Goal: Task Accomplishment & Management: Manage account settings

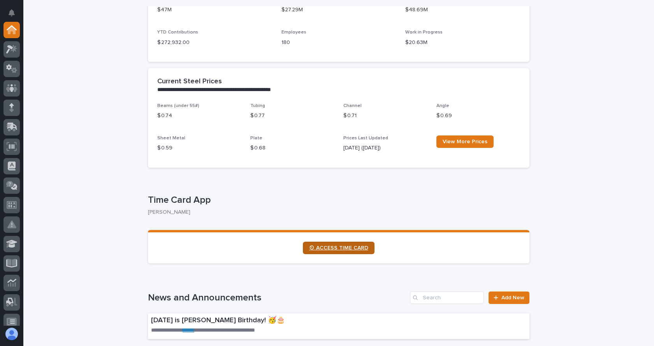
scroll to position [272, 0]
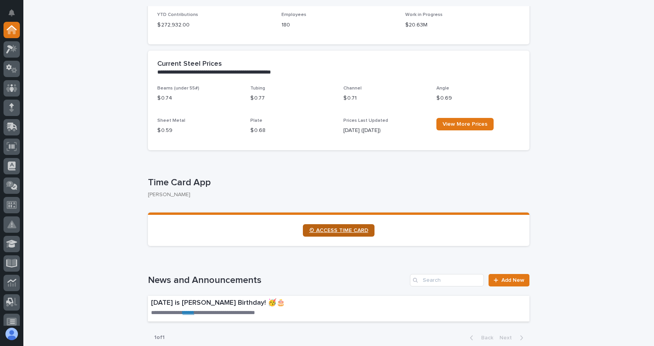
click at [342, 232] on span "⏲ ACCESS TIME CARD" at bounding box center [338, 230] width 59 height 5
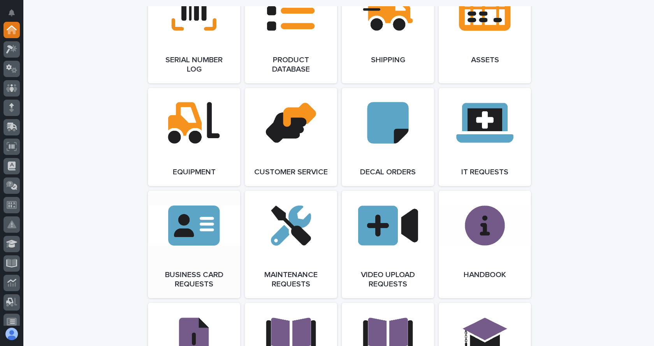
scroll to position [1012, 0]
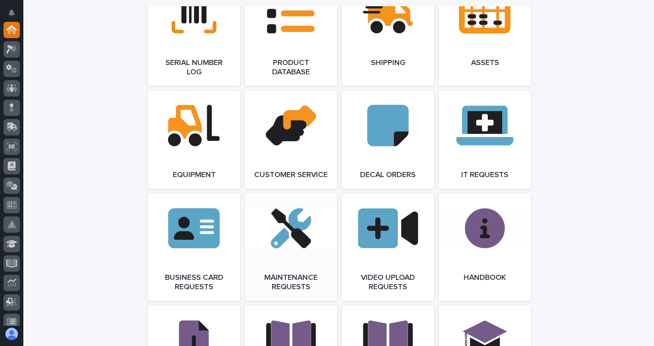
click at [291, 235] on link "Open Link" at bounding box center [291, 246] width 92 height 107
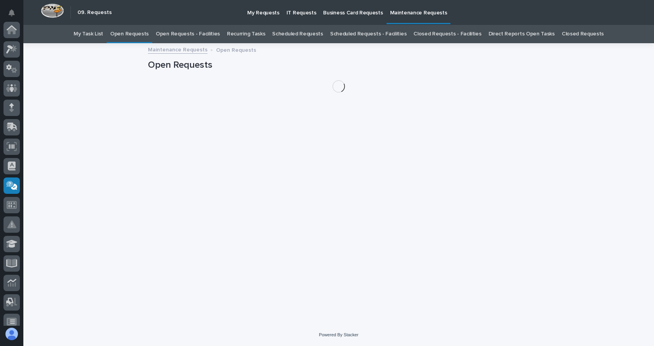
scroll to position [144, 0]
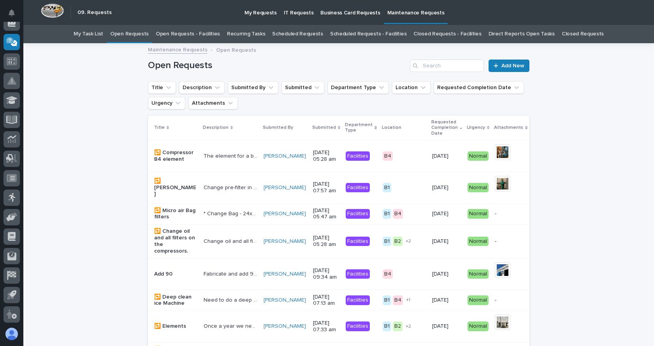
click at [145, 36] on link "Open Requests" at bounding box center [129, 34] width 39 height 18
click at [210, 35] on link "Open Requests - Facilities" at bounding box center [188, 34] width 64 height 18
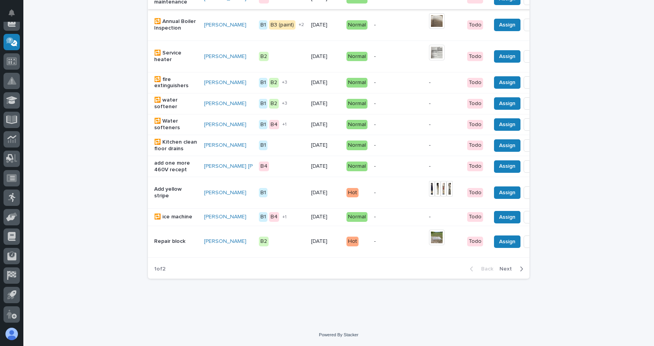
scroll to position [746, 0]
click at [502, 270] on span "Next" at bounding box center [507, 268] width 17 height 7
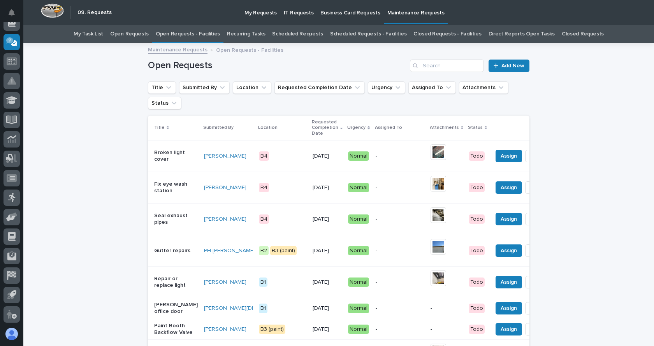
click at [261, 31] on link "Recurring Tasks" at bounding box center [246, 34] width 38 height 18
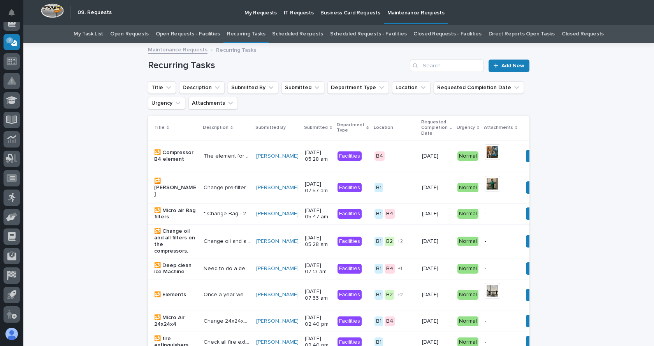
click at [368, 32] on link "Scheduled Requests - Facilities" at bounding box center [368, 34] width 76 height 18
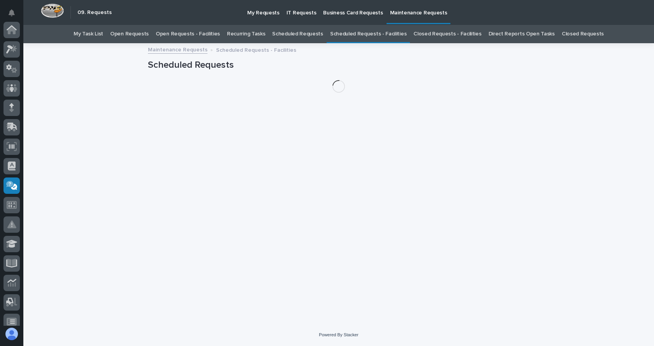
scroll to position [144, 0]
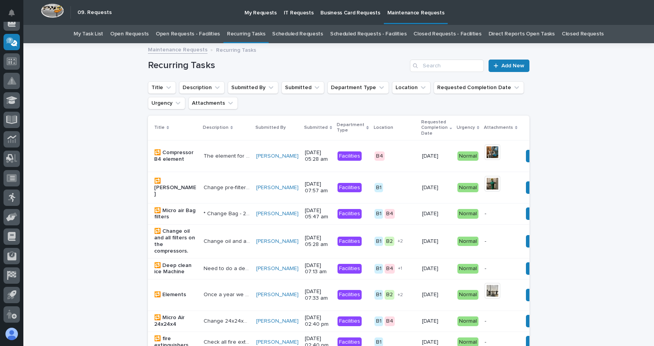
click at [300, 33] on link "Scheduled Requests" at bounding box center [297, 34] width 51 height 18
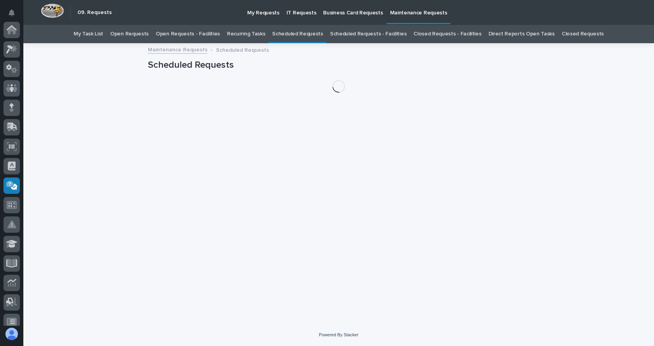
scroll to position [144, 0]
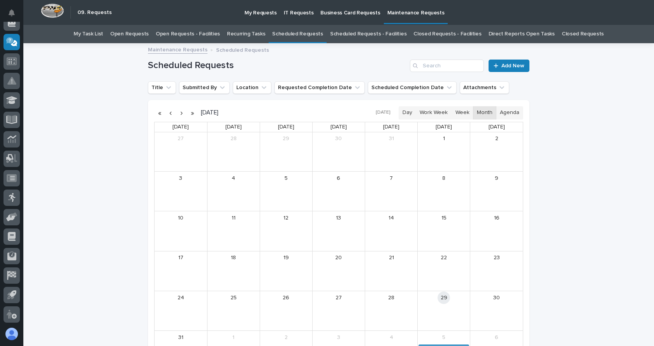
click at [181, 112] on button "button" at bounding box center [181, 113] width 11 height 12
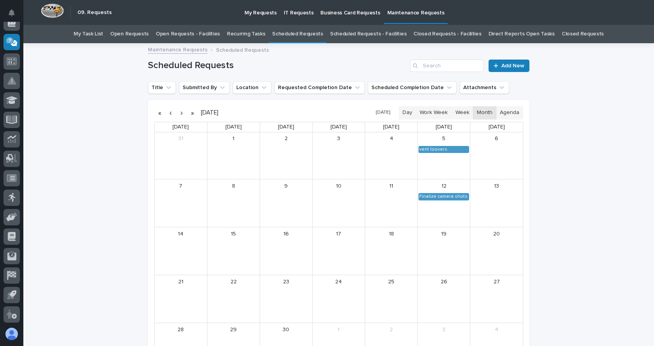
click at [176, 113] on button "button" at bounding box center [181, 113] width 11 height 12
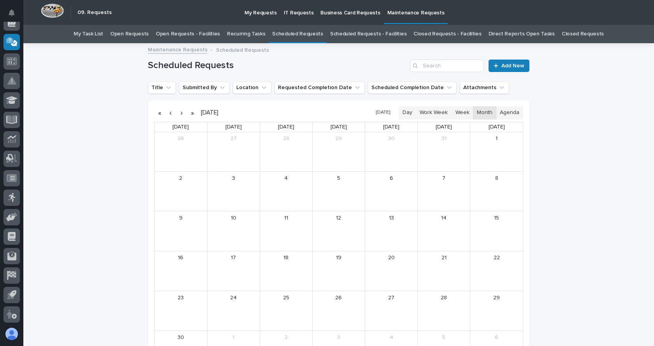
click at [176, 113] on button "button" at bounding box center [181, 113] width 11 height 12
click at [177, 111] on button "button" at bounding box center [181, 113] width 11 height 12
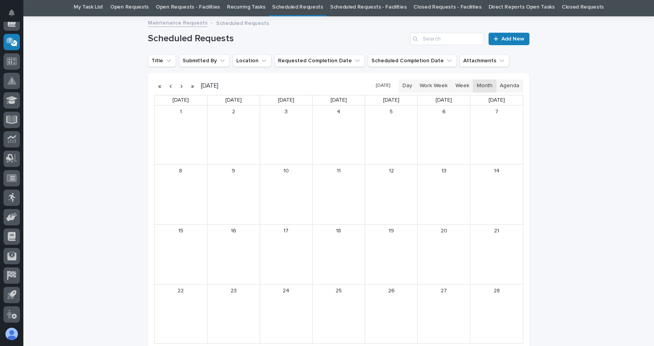
scroll to position [39, 0]
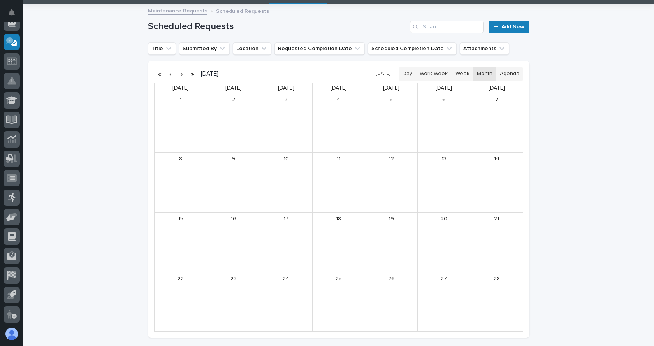
click at [179, 73] on button "button" at bounding box center [181, 74] width 11 height 12
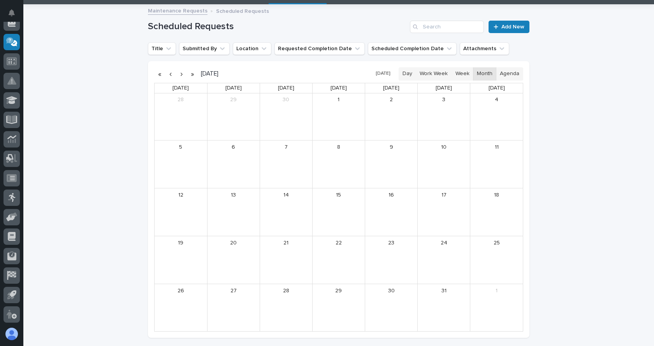
click at [179, 73] on button "button" at bounding box center [181, 74] width 11 height 12
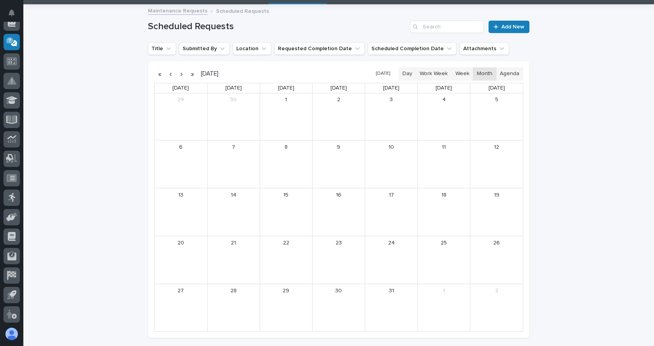
click at [168, 75] on button "button" at bounding box center [170, 74] width 11 height 12
